Goal: Task Accomplishment & Management: Complete application form

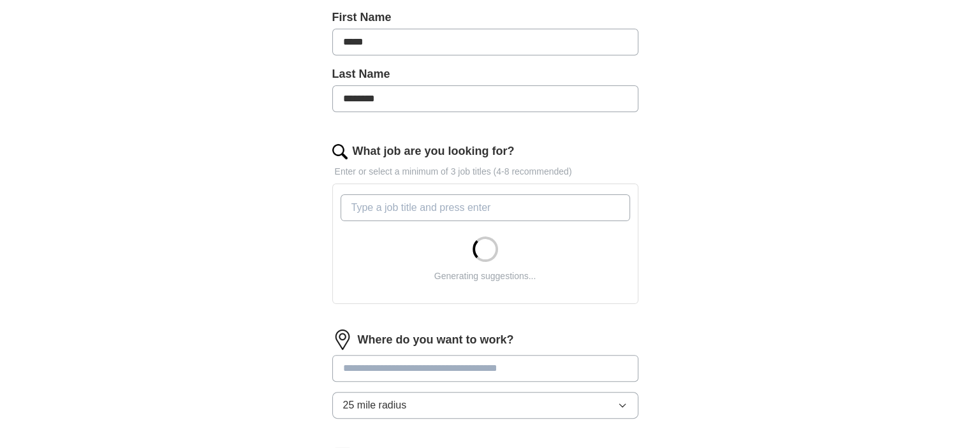
scroll to position [297, 0]
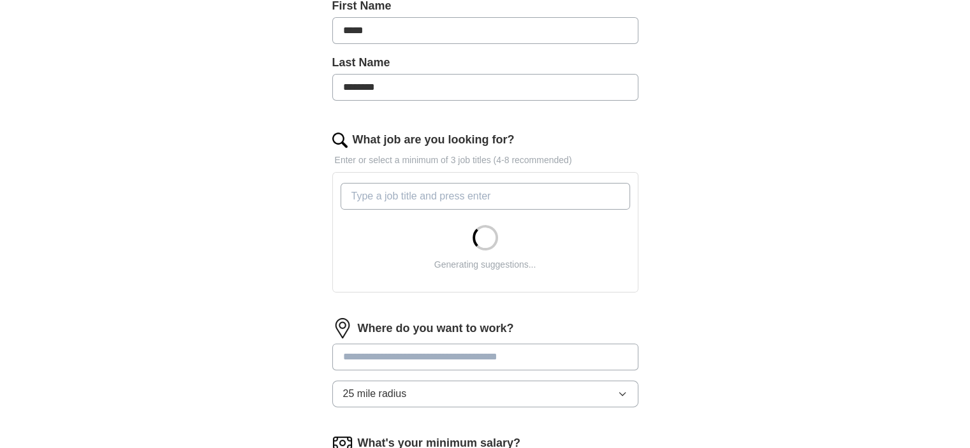
click at [530, 200] on input "What job are you looking for?" at bounding box center [486, 196] width 290 height 27
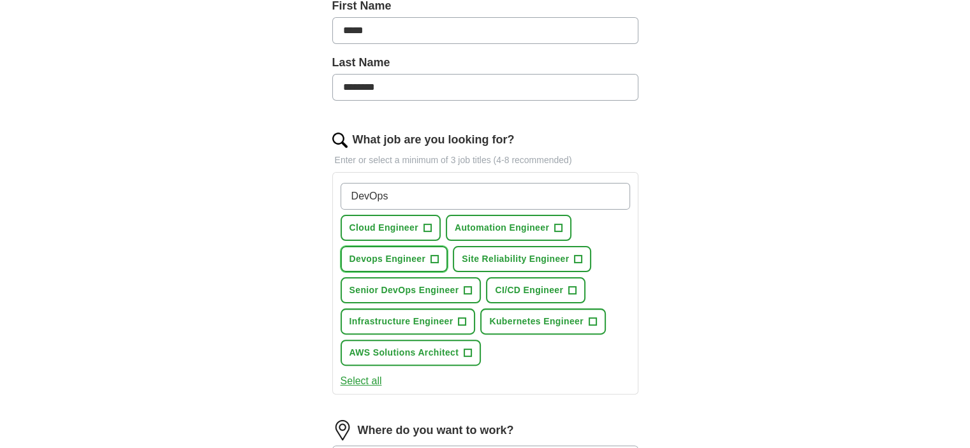
click at [406, 258] on span "Devops Engineer" at bounding box center [388, 259] width 77 height 13
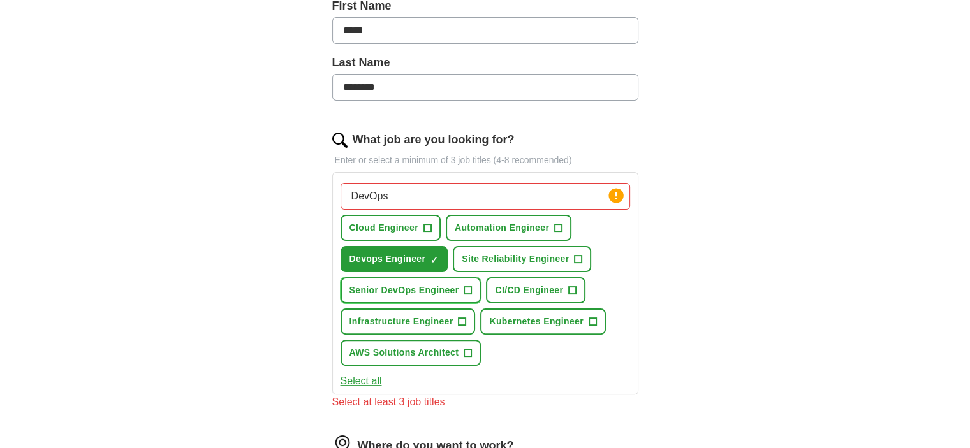
click at [466, 289] on span "+" at bounding box center [468, 291] width 8 height 10
click at [427, 224] on span "+" at bounding box center [427, 228] width 8 height 10
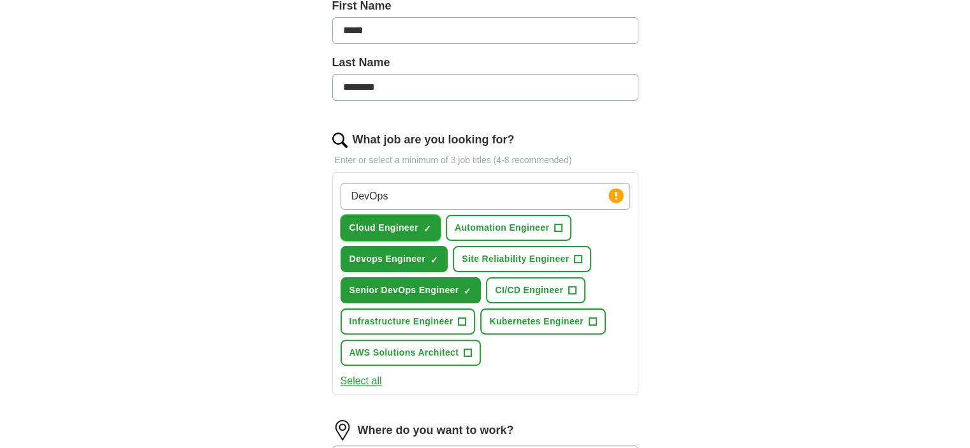
scroll to position [361, 0]
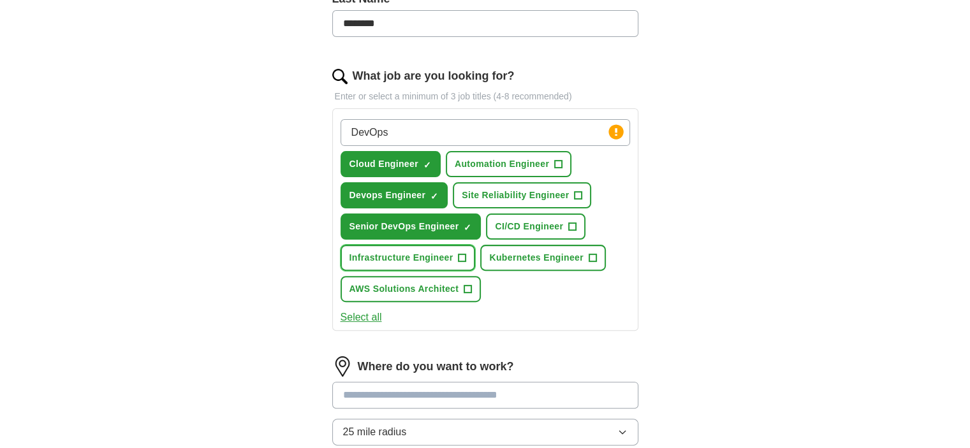
click at [462, 258] on span "+" at bounding box center [463, 258] width 8 height 10
click at [737, 240] on div "ApplyIQ Let ApplyIQ do the hard work of searching and applying for jobs. Just t…" at bounding box center [485, 174] width 816 height 993
click at [457, 285] on span "AWS Solutions Architect" at bounding box center [405, 289] width 110 height 13
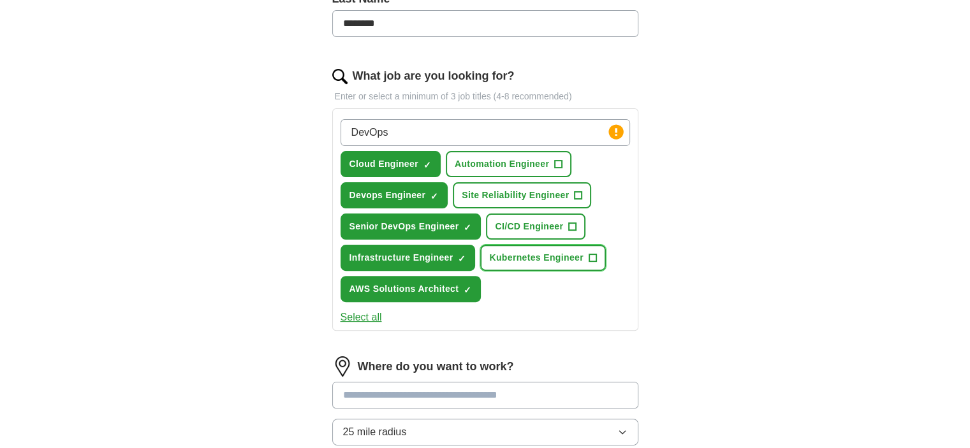
click at [589, 255] on span "+" at bounding box center [593, 258] width 8 height 10
click at [577, 226] on button "CI/CD Engineer +" at bounding box center [535, 227] width 99 height 26
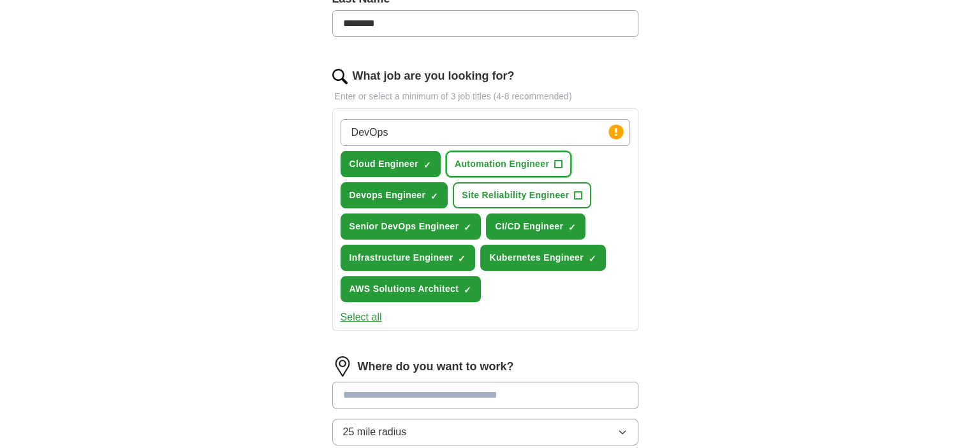
click at [559, 165] on span "+" at bounding box center [559, 164] width 8 height 10
click at [485, 135] on input "DevOps" at bounding box center [486, 132] width 290 height 27
type input "DevSecOps"
click at [661, 189] on div "Let ApplyIQ do the hard work of searching and applying for jobs. Just tell us w…" at bounding box center [485, 210] width 408 height 922
click at [566, 135] on input "DevSecOps" at bounding box center [486, 132] width 290 height 27
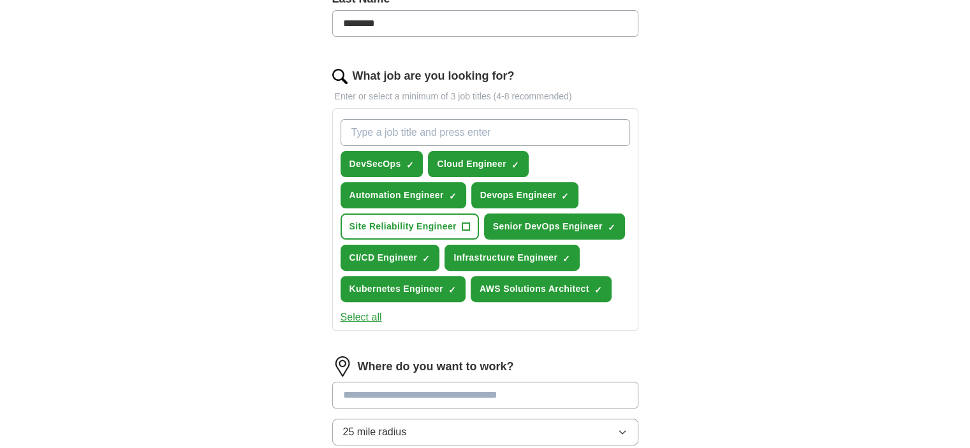
click at [726, 214] on div "ApplyIQ Let ApplyIQ do the hard work of searching and applying for jobs. Just t…" at bounding box center [485, 174] width 816 height 993
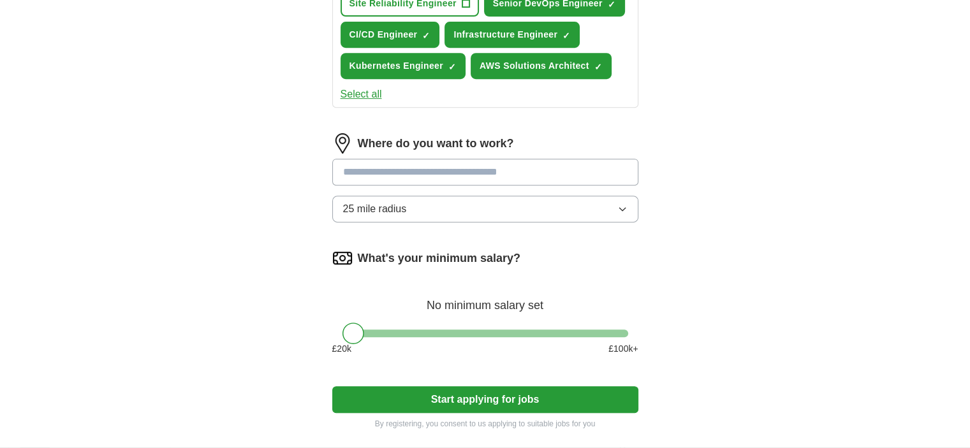
scroll to position [616, 0]
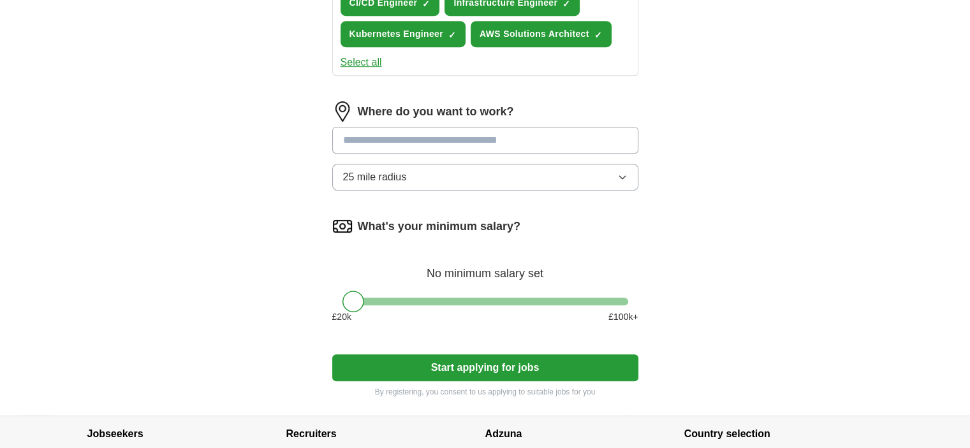
click at [502, 138] on input at bounding box center [485, 140] width 306 height 27
type input "*"
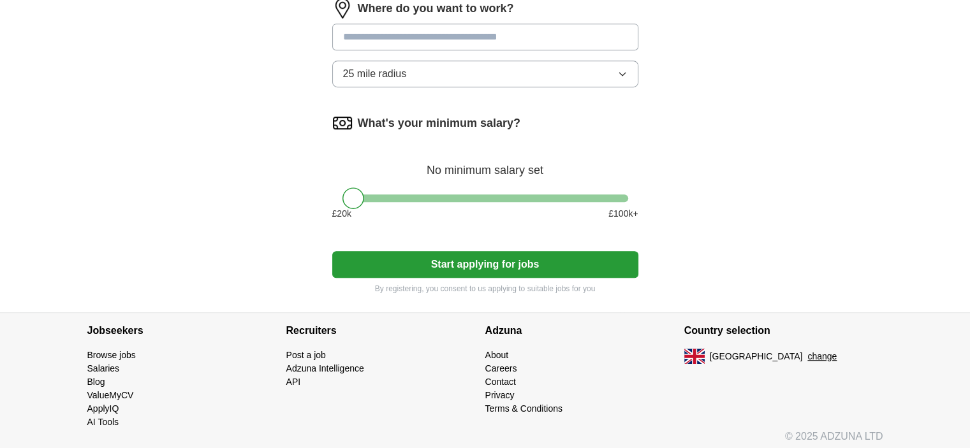
scroll to position [721, 0]
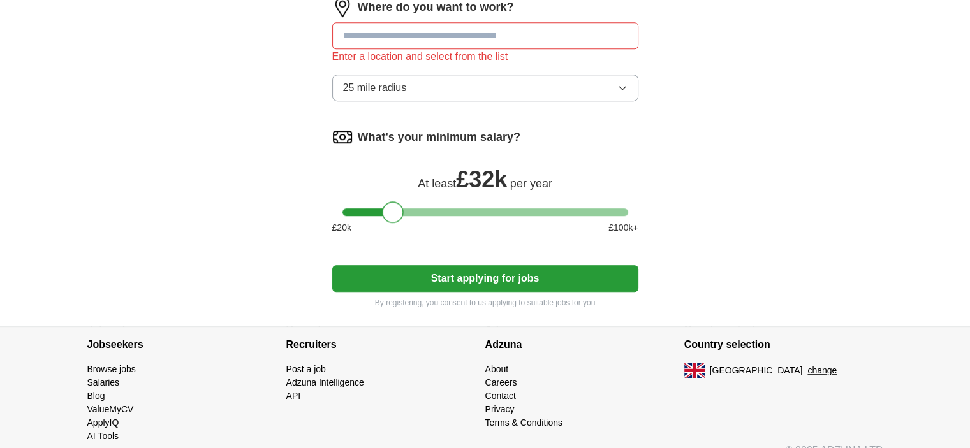
drag, startPoint x: 350, startPoint y: 193, endPoint x: 418, endPoint y: 193, distance: 68.2
click at [418, 193] on div "What's your minimum salary? At least £ 32k per year £ 20 k £ 100 k+" at bounding box center [485, 186] width 306 height 118
drag, startPoint x: 419, startPoint y: 193, endPoint x: 453, endPoint y: 203, distance: 35.7
click at [453, 203] on div "What's your minimum salary? At least £ 42k per year £ 20 k £ 100 k+" at bounding box center [485, 186] width 306 height 118
drag, startPoint x: 426, startPoint y: 200, endPoint x: 485, endPoint y: 205, distance: 59.5
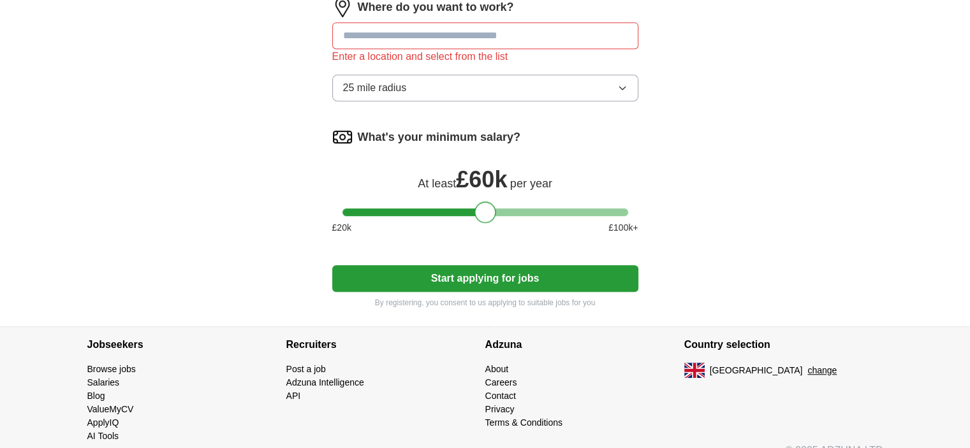
click at [485, 205] on div at bounding box center [486, 213] width 22 height 22
drag, startPoint x: 482, startPoint y: 205, endPoint x: 497, endPoint y: 206, distance: 15.4
click at [497, 206] on div at bounding box center [502, 213] width 22 height 22
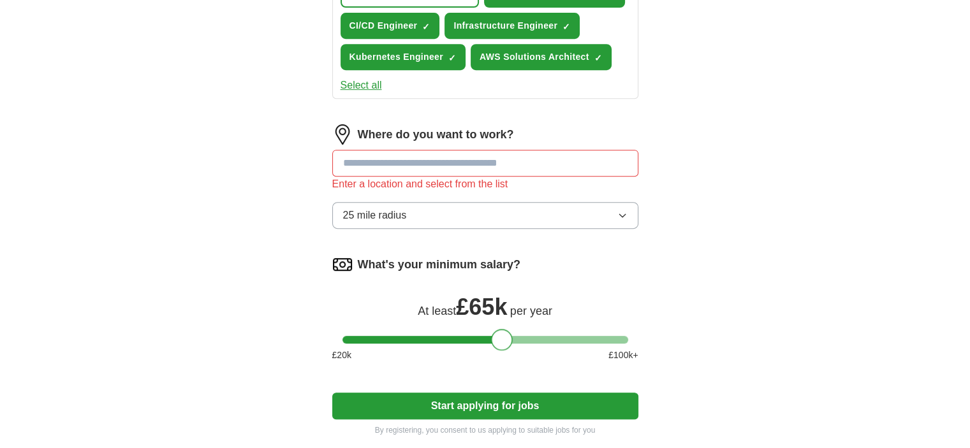
click at [588, 165] on input at bounding box center [485, 163] width 306 height 27
click at [566, 211] on button "25 mile radius" at bounding box center [485, 215] width 306 height 27
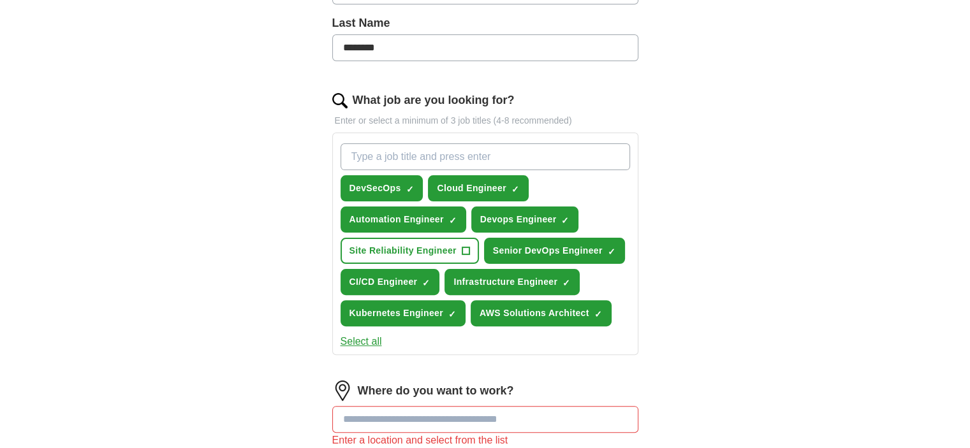
scroll to position [529, 0]
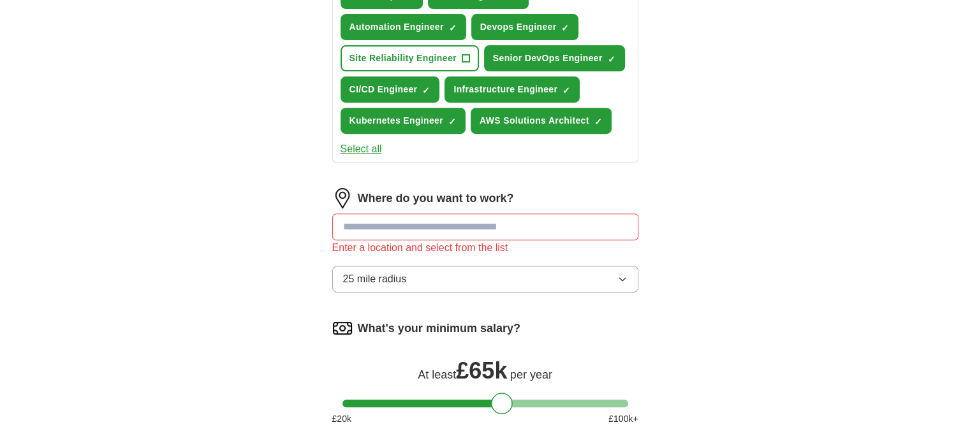
click at [463, 229] on input at bounding box center [485, 227] width 306 height 27
type input "******"
click at [747, 214] on div "ApplyIQ Let ApplyIQ do the hard work of searching and applying for jobs. Just t…" at bounding box center [485, 14] width 816 height 1008
click at [592, 219] on input "******" at bounding box center [485, 227] width 306 height 27
click at [459, 228] on input "******" at bounding box center [485, 227] width 306 height 27
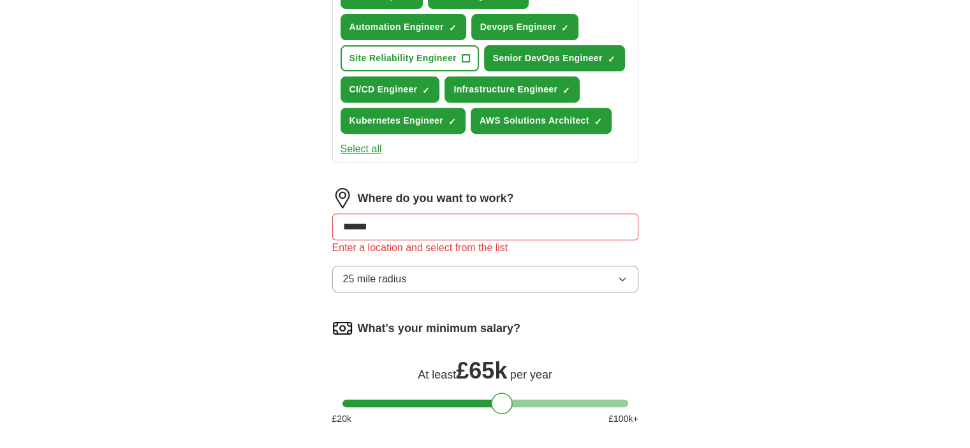
click at [459, 226] on input "******" at bounding box center [485, 227] width 306 height 27
type input "****"
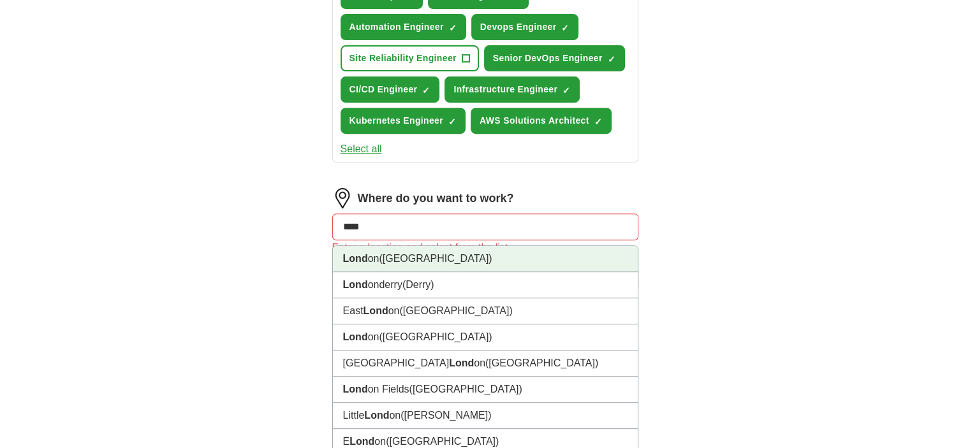
click at [457, 258] on li "Lond on ([GEOGRAPHIC_DATA])" at bounding box center [485, 259] width 305 height 26
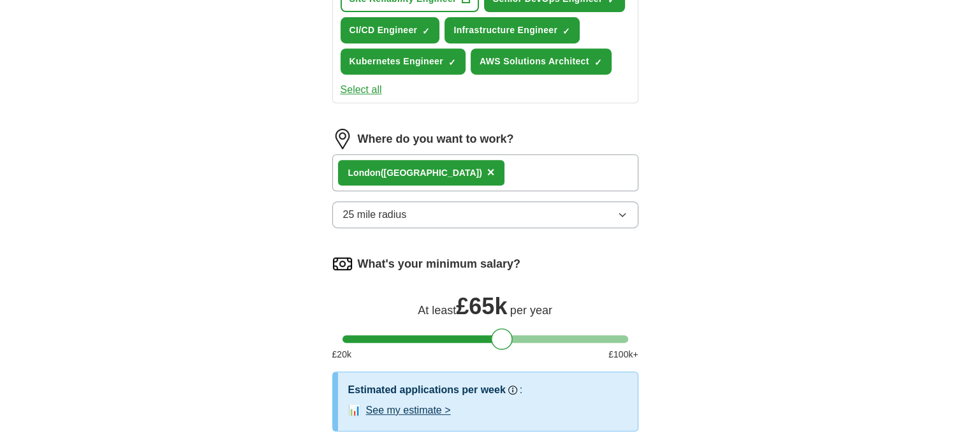
scroll to position [721, 0]
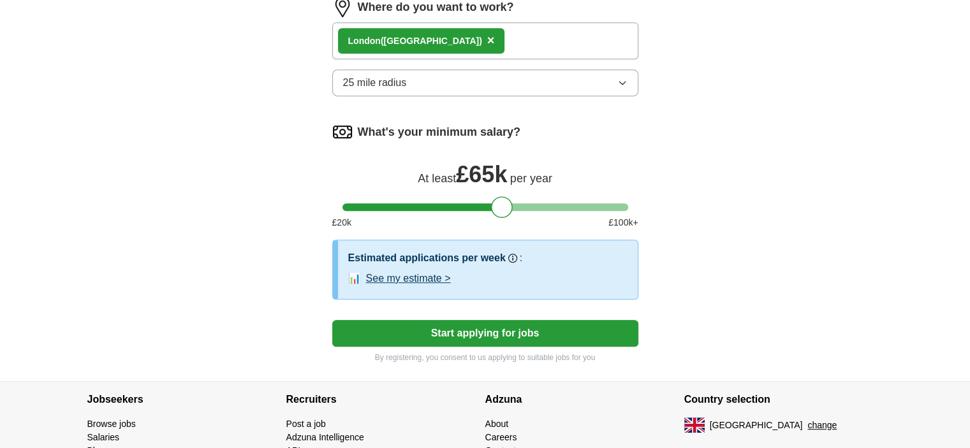
click at [475, 81] on button "25 mile radius" at bounding box center [485, 83] width 306 height 27
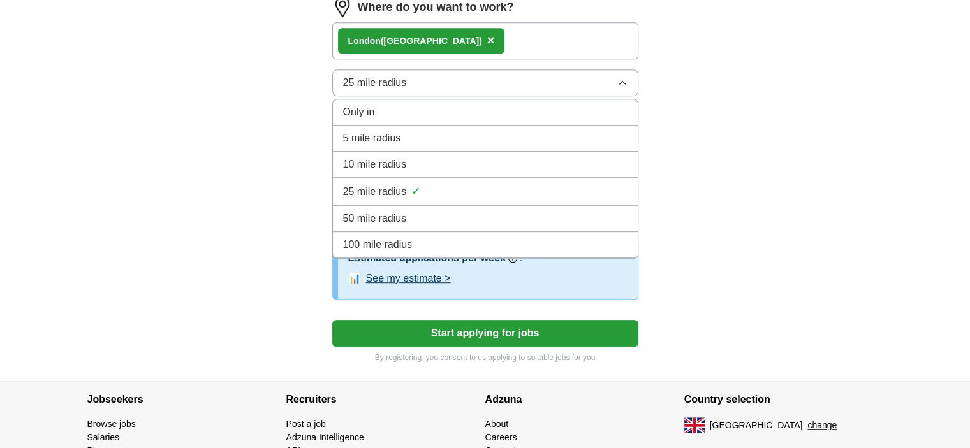
click at [438, 198] on li "25 mile radius ✓" at bounding box center [485, 192] width 305 height 28
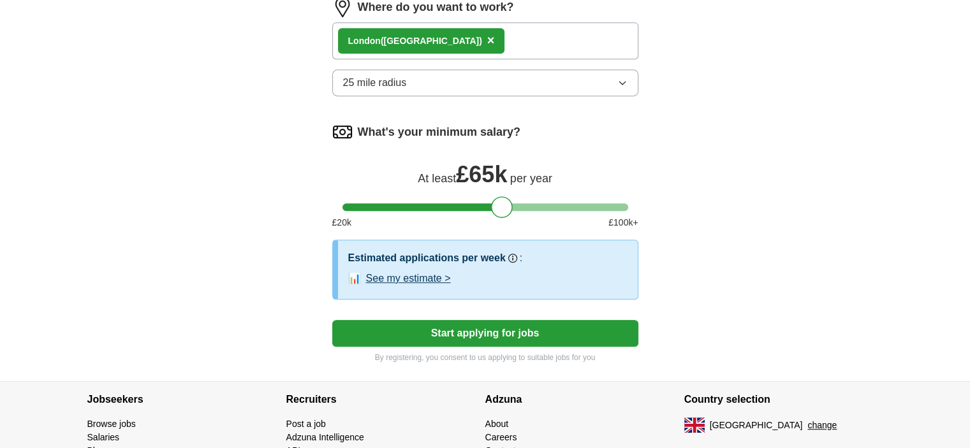
click at [433, 272] on button "See my estimate >" at bounding box center [408, 278] width 85 height 15
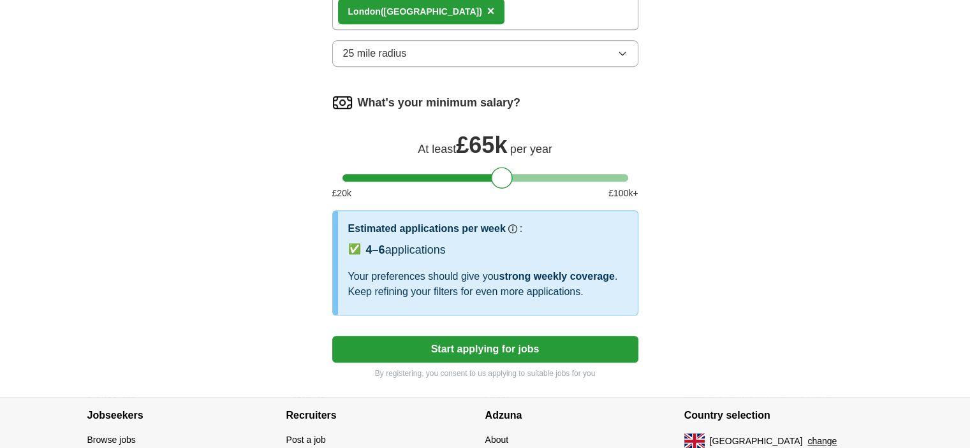
scroll to position [0, 0]
